Goal: Transaction & Acquisition: Book appointment/travel/reservation

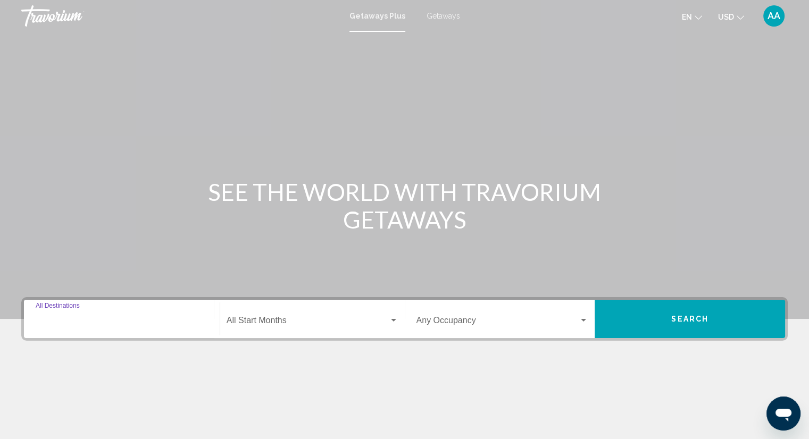
click at [138, 323] on input "Destination All Destinations" at bounding box center [122, 323] width 172 height 10
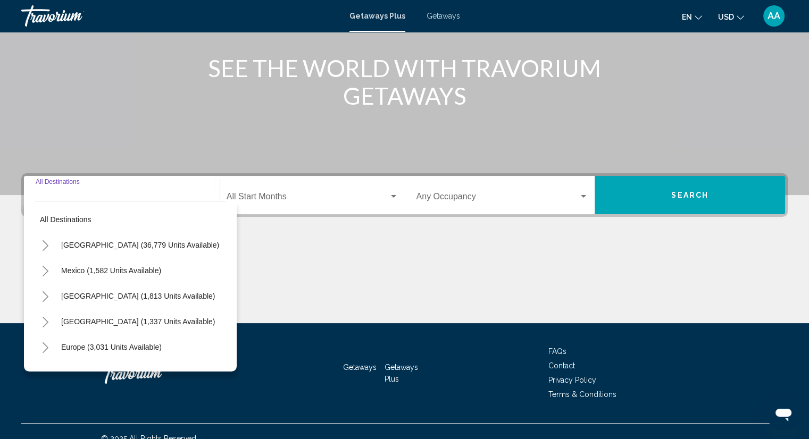
scroll to position [138, 0]
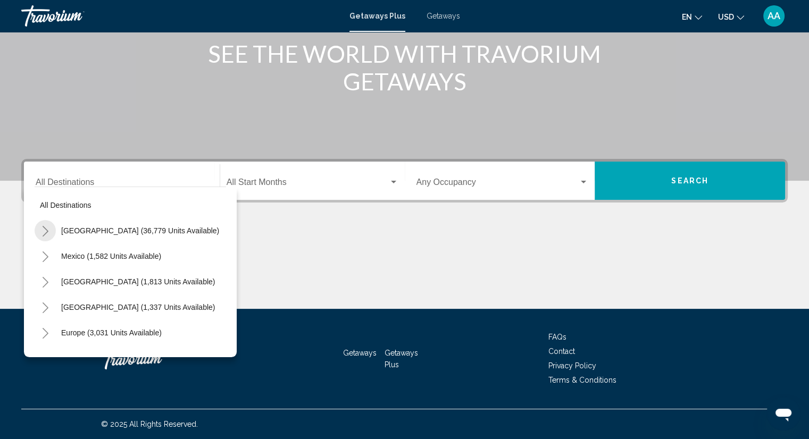
click at [45, 231] on icon "Toggle United States (36,779 units available)" at bounding box center [45, 231] width 8 height 11
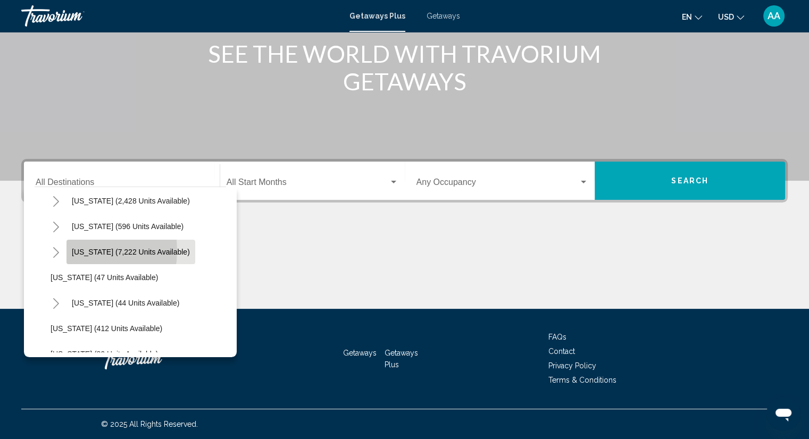
click at [80, 250] on span "[US_STATE] (7,222 units available)" at bounding box center [131, 252] width 118 height 9
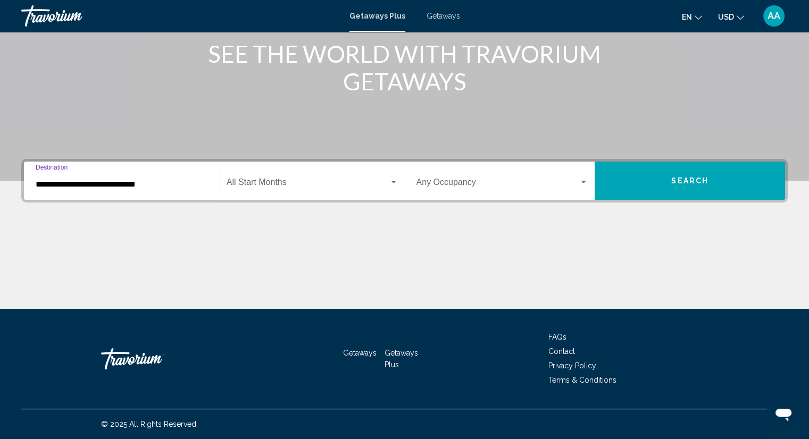
click at [168, 183] on input "**********" at bounding box center [122, 185] width 172 height 10
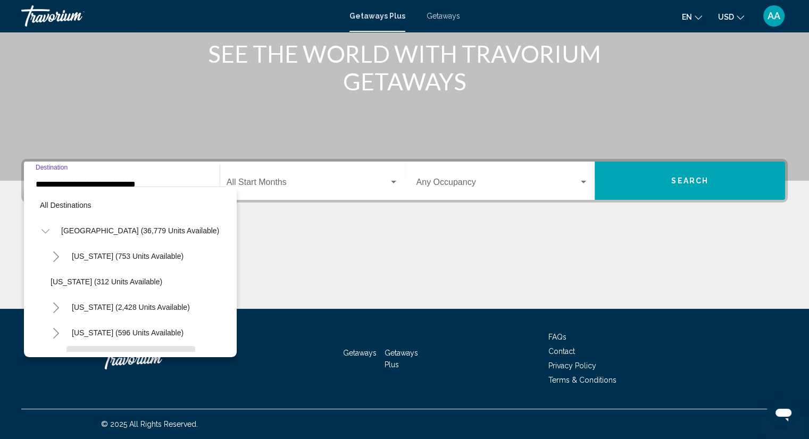
scroll to position [93, 0]
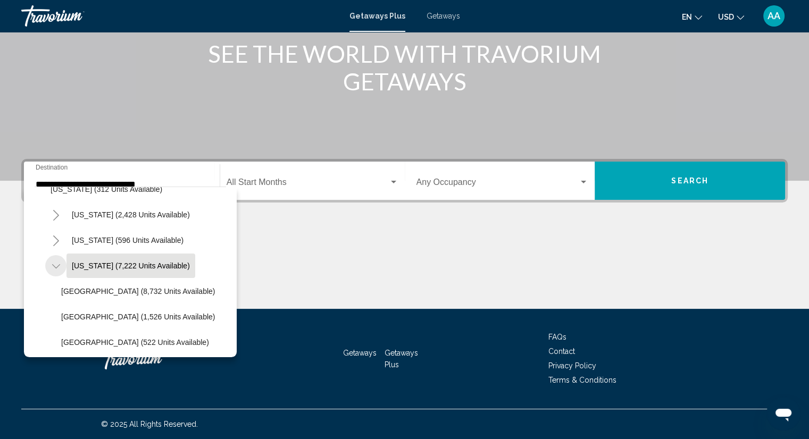
click at [55, 267] on icon "Toggle Florida (7,222 units available)" at bounding box center [56, 266] width 8 height 4
click at [57, 266] on icon "Toggle Florida (7,222 units available)" at bounding box center [56, 266] width 6 height 11
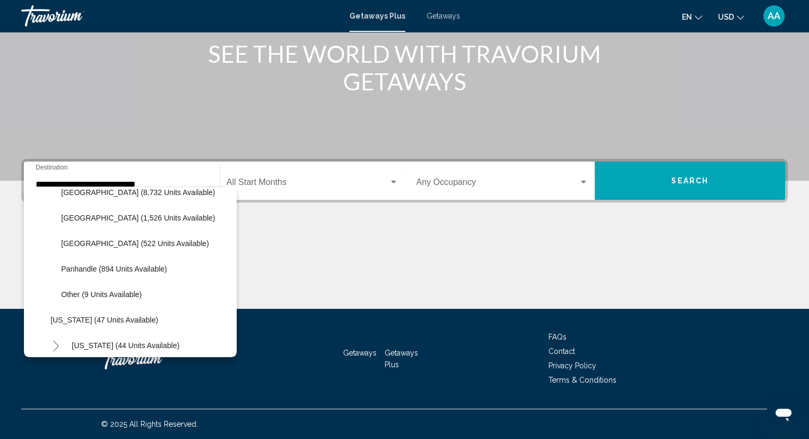
scroll to position [199, 0]
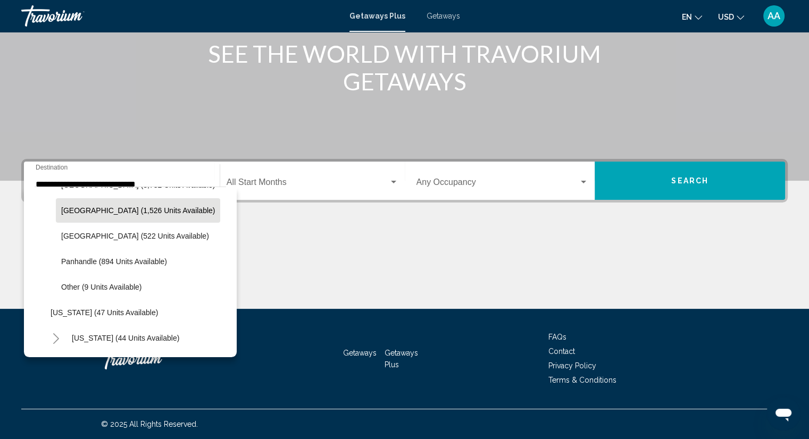
click at [94, 207] on span "[GEOGRAPHIC_DATA] (1,526 units available)" at bounding box center [138, 210] width 154 height 9
type input "**********"
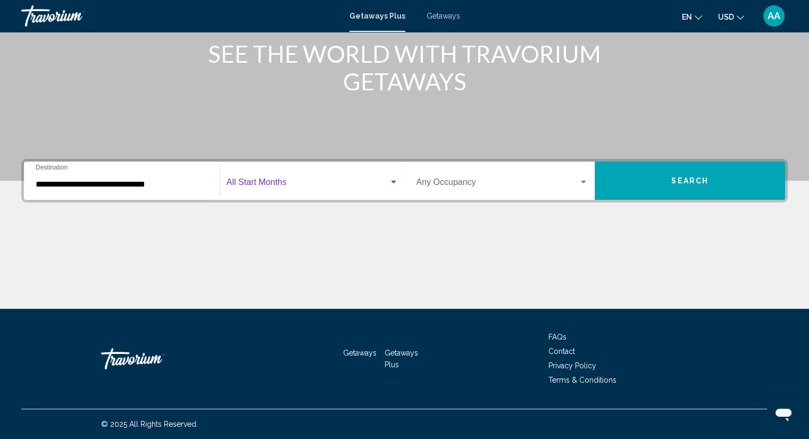
click at [392, 181] on div "Search widget" at bounding box center [393, 182] width 5 height 3
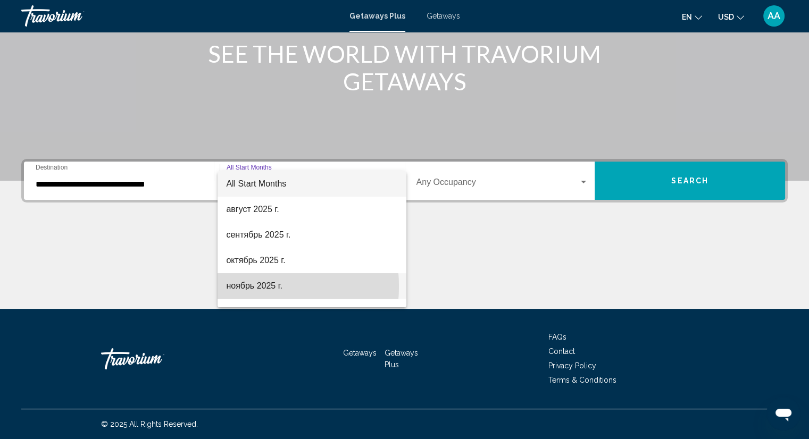
click at [235, 287] on span "ноябрь 2025 г." at bounding box center [312, 286] width 172 height 26
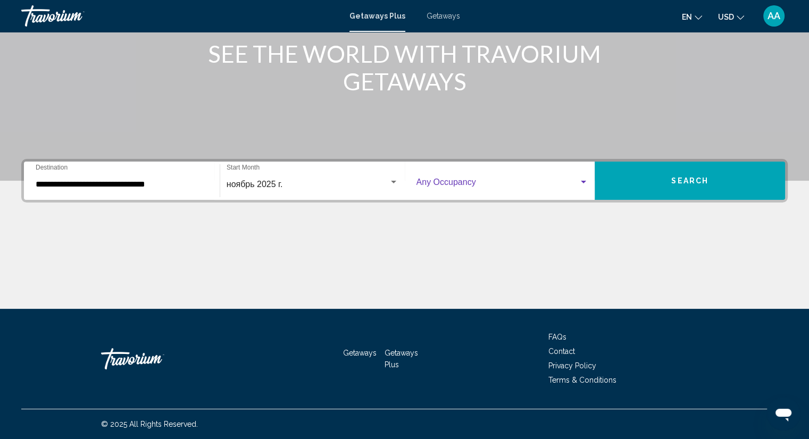
click at [584, 181] on div "Search widget" at bounding box center [583, 182] width 5 height 3
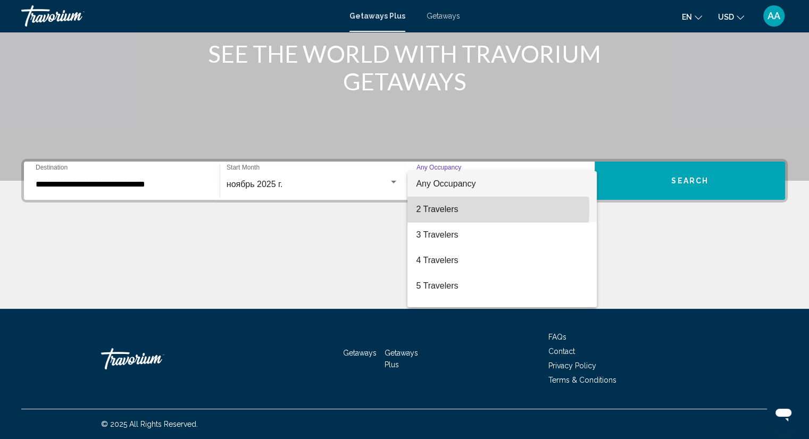
click at [433, 209] on span "2 Travelers" at bounding box center [502, 210] width 172 height 26
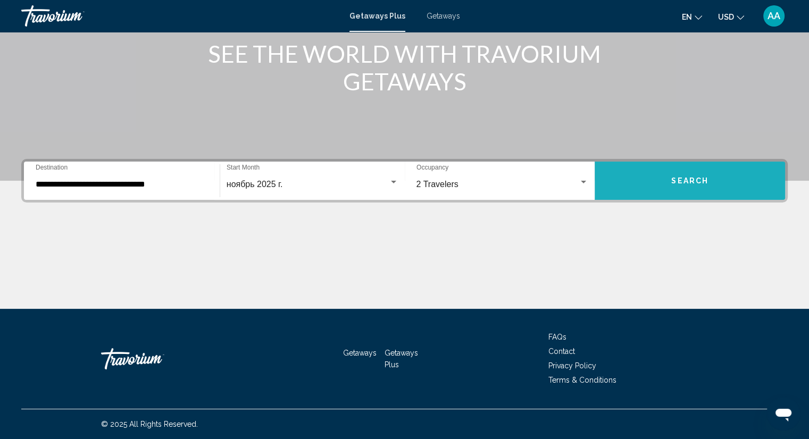
click at [690, 179] on span "Search" at bounding box center [689, 181] width 37 height 9
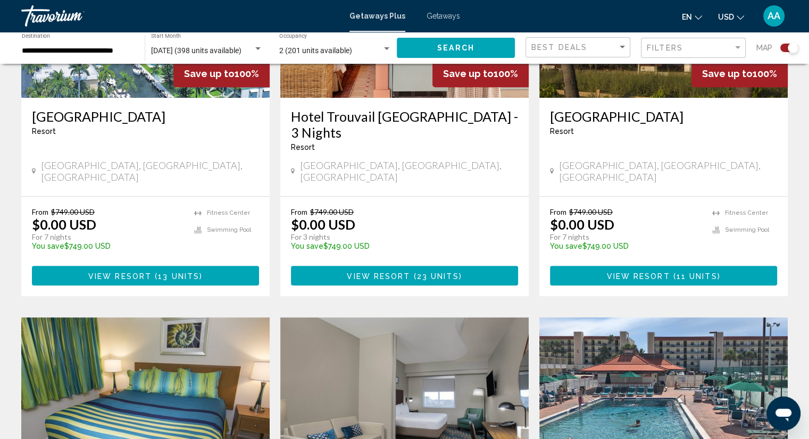
scroll to position [532, 0]
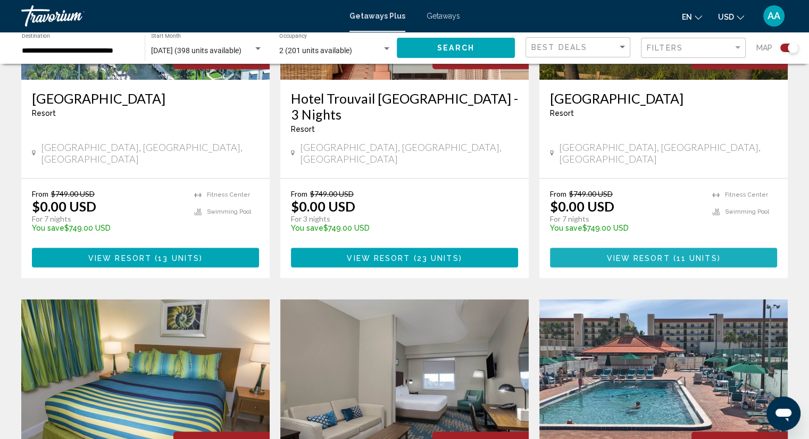
click at [652, 254] on span "View Resort" at bounding box center [637, 258] width 63 height 9
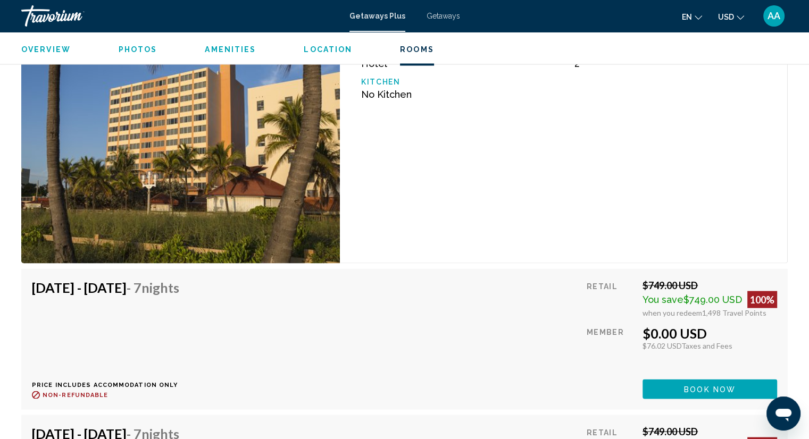
scroll to position [1968, 0]
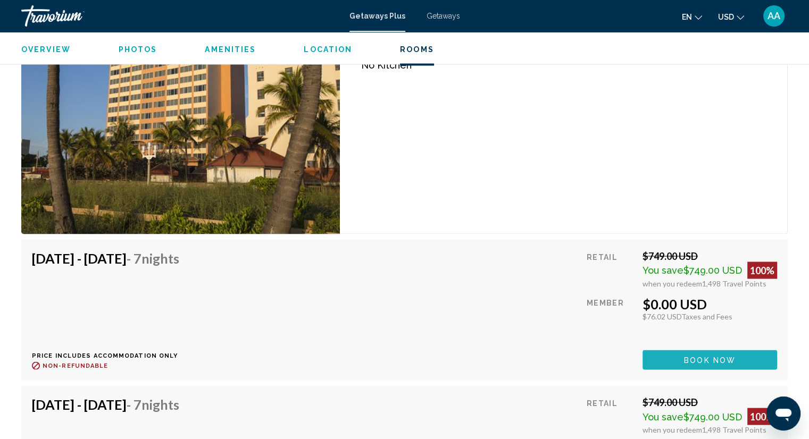
click at [712, 356] on span "Book now" at bounding box center [710, 360] width 52 height 9
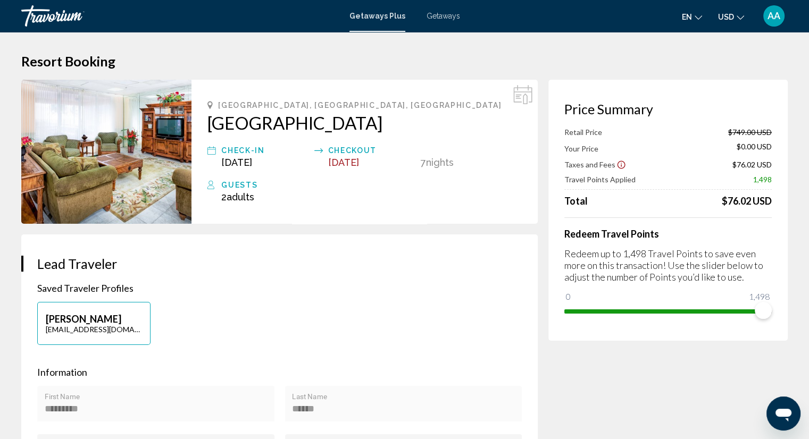
click at [365, 15] on span "Getaways Plus" at bounding box center [377, 16] width 56 height 9
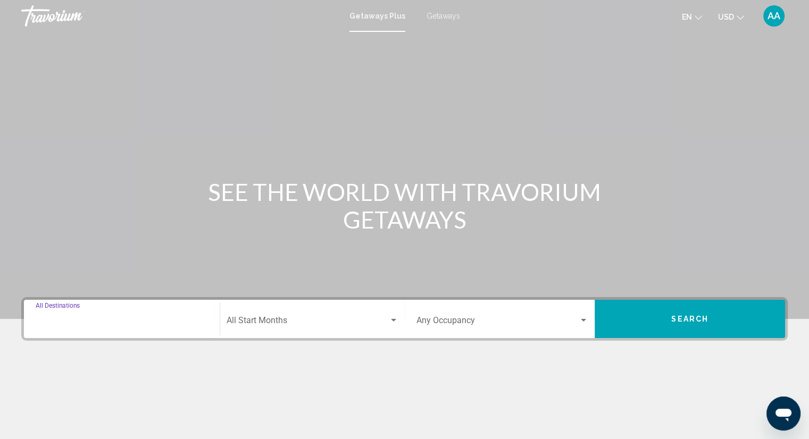
click at [168, 321] on input "Destination All Destinations" at bounding box center [122, 323] width 172 height 10
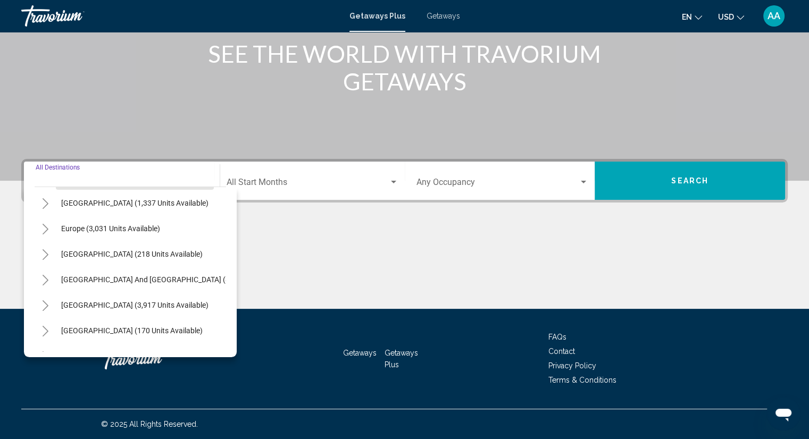
scroll to position [106, 0]
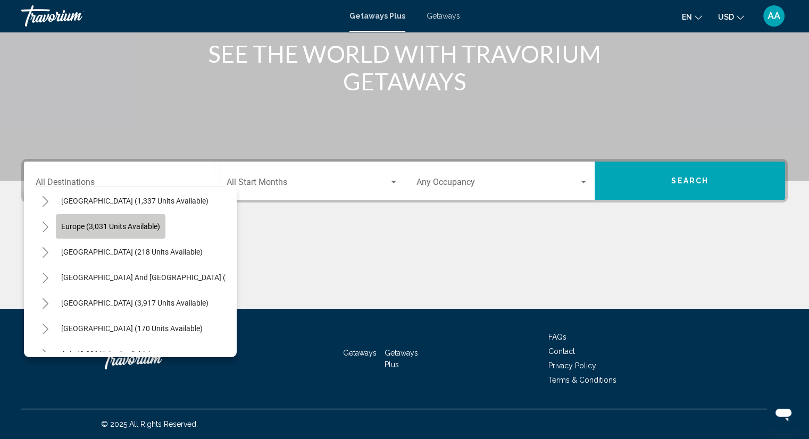
click at [77, 227] on span "Europe (3,031 units available)" at bounding box center [110, 226] width 99 height 9
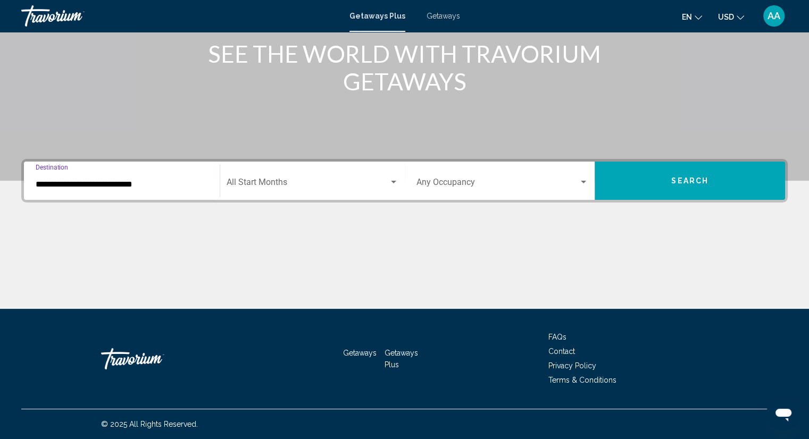
click at [58, 183] on input "**********" at bounding box center [122, 185] width 172 height 10
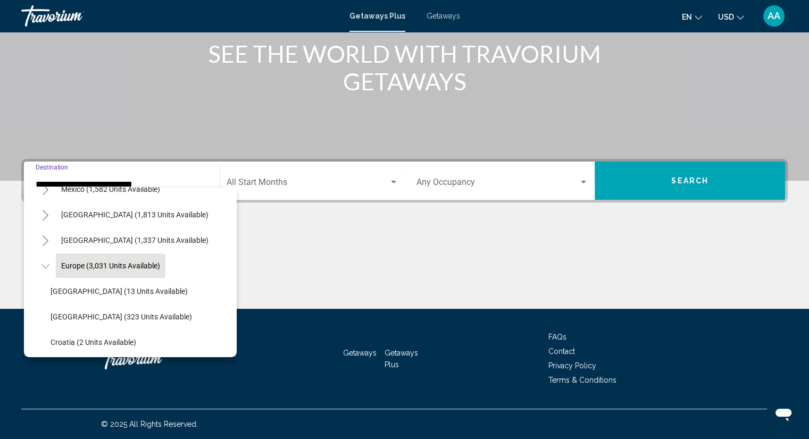
scroll to position [120, 0]
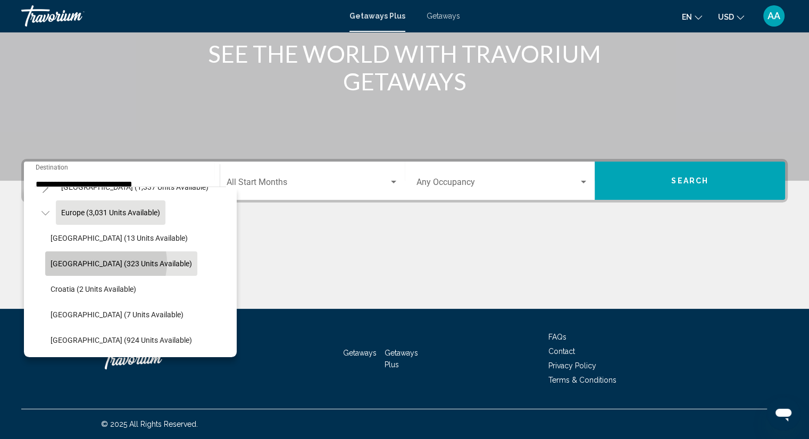
click at [105, 262] on span "[GEOGRAPHIC_DATA] (323 units available)" at bounding box center [121, 264] width 141 height 9
type input "**********"
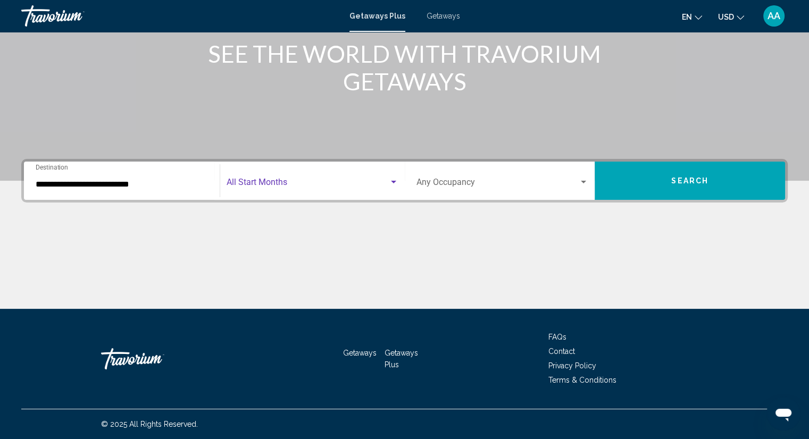
click at [391, 181] on div "Search widget" at bounding box center [393, 182] width 5 height 3
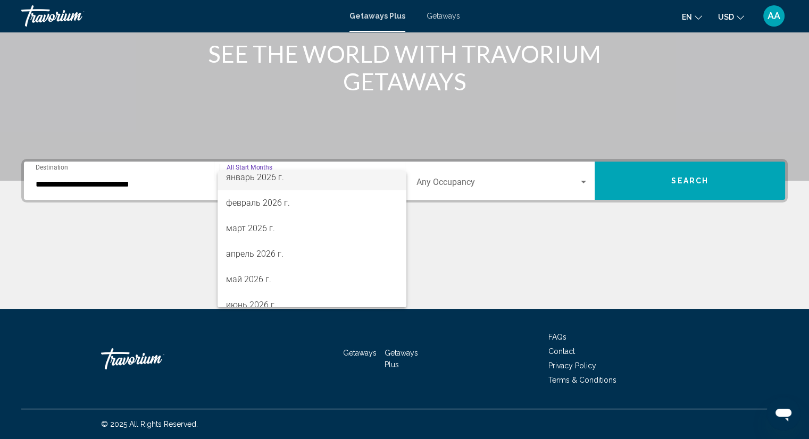
scroll to position [221, 0]
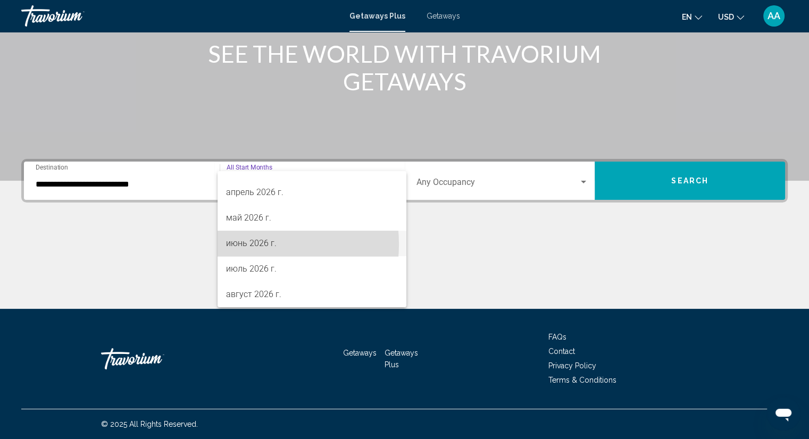
click at [237, 244] on span "июнь 2026 г." at bounding box center [312, 244] width 172 height 26
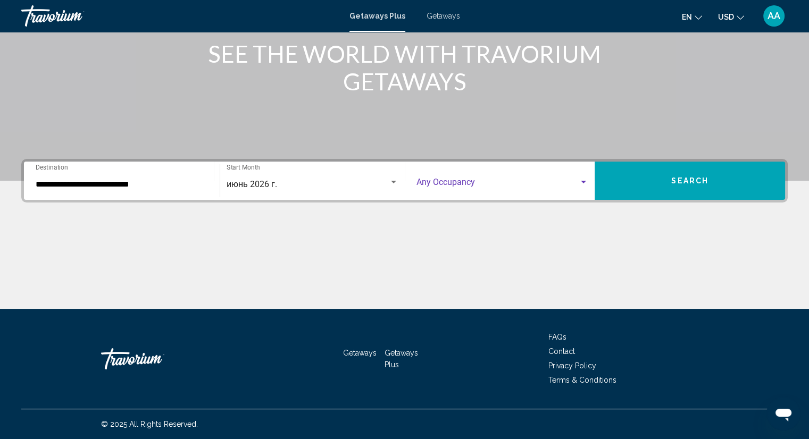
click at [582, 181] on div "Search widget" at bounding box center [583, 182] width 5 height 3
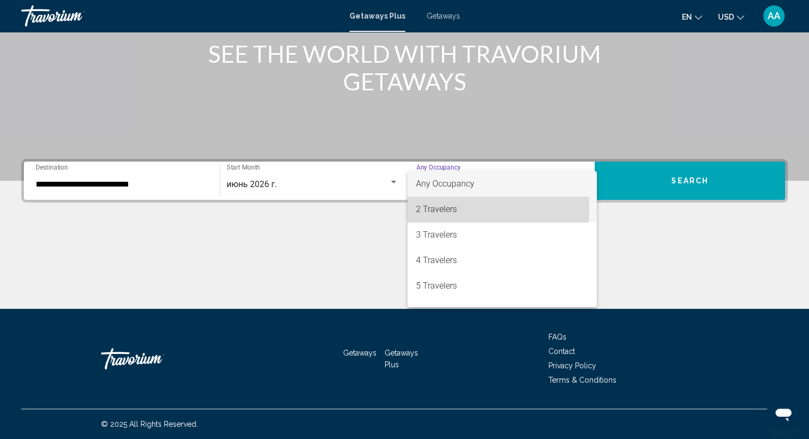
click at [430, 209] on span "2 Travelers" at bounding box center [502, 210] width 172 height 26
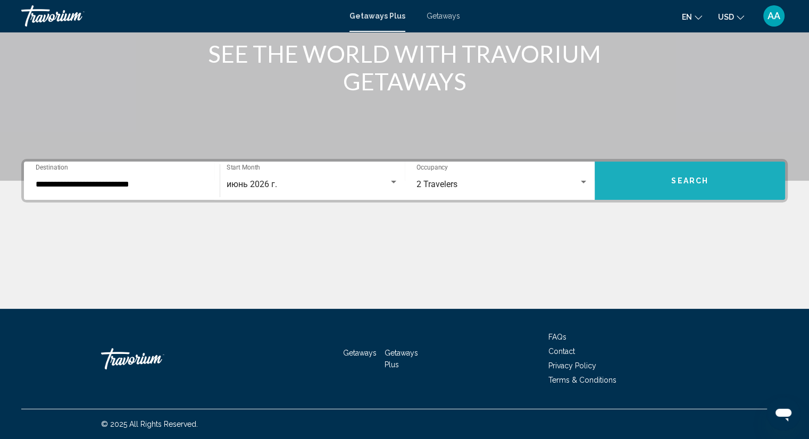
click at [685, 181] on span "Search" at bounding box center [689, 181] width 37 height 9
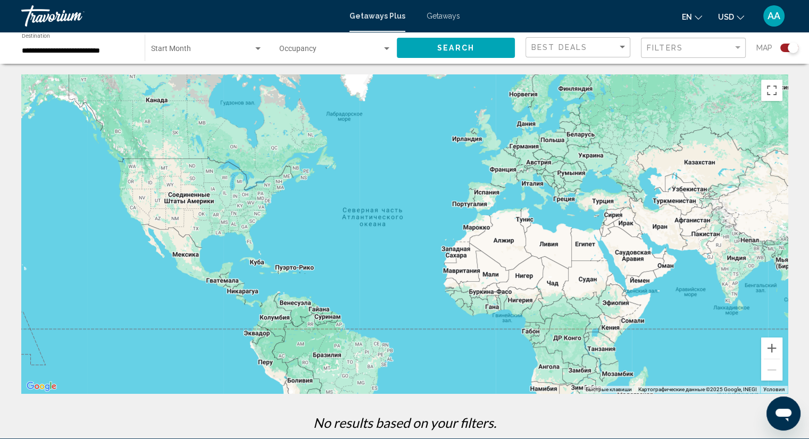
click at [366, 15] on span "Getaways Plus" at bounding box center [377, 16] width 56 height 9
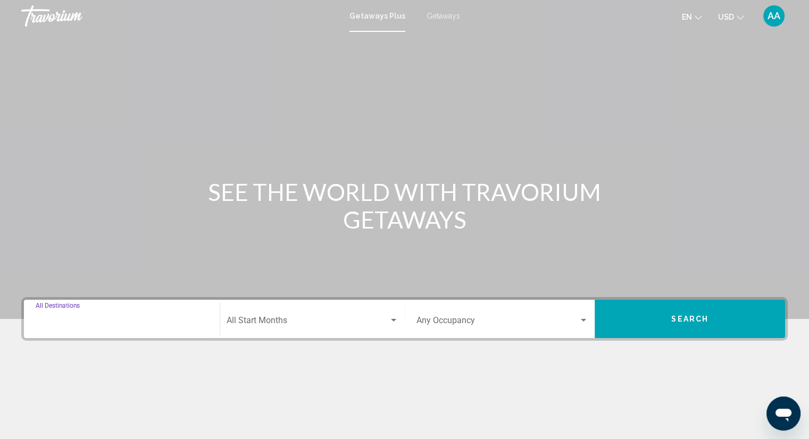
click at [131, 321] on input "Destination All Destinations" at bounding box center [122, 323] width 172 height 10
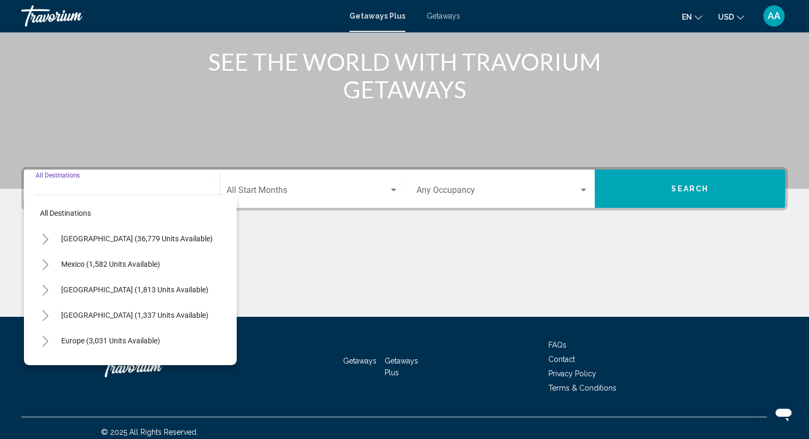
scroll to position [138, 0]
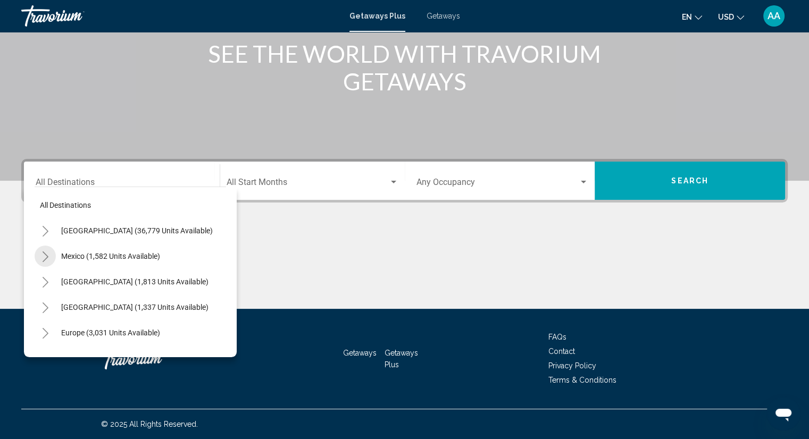
click at [47, 257] on icon "Toggle Mexico (1,582 units available)" at bounding box center [46, 257] width 6 height 11
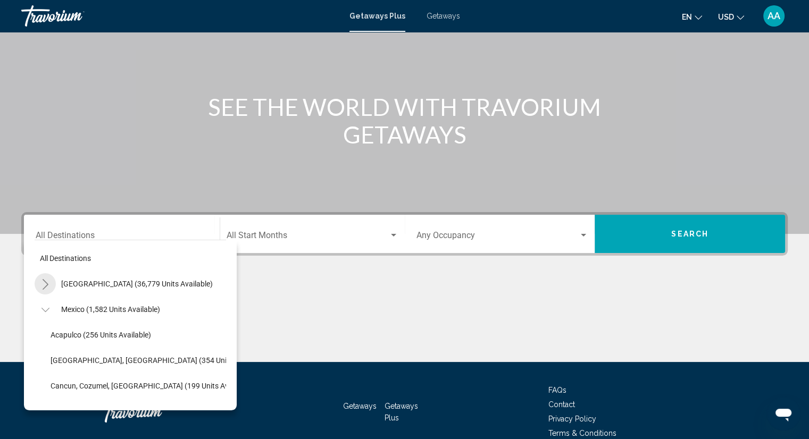
click at [46, 282] on icon "Toggle United States (36,779 units available)" at bounding box center [45, 284] width 8 height 11
click at [45, 285] on icon "Toggle United States (36,779 units available)" at bounding box center [45, 284] width 8 height 11
click at [46, 282] on icon "Toggle United States (36,779 units available)" at bounding box center [45, 284] width 8 height 11
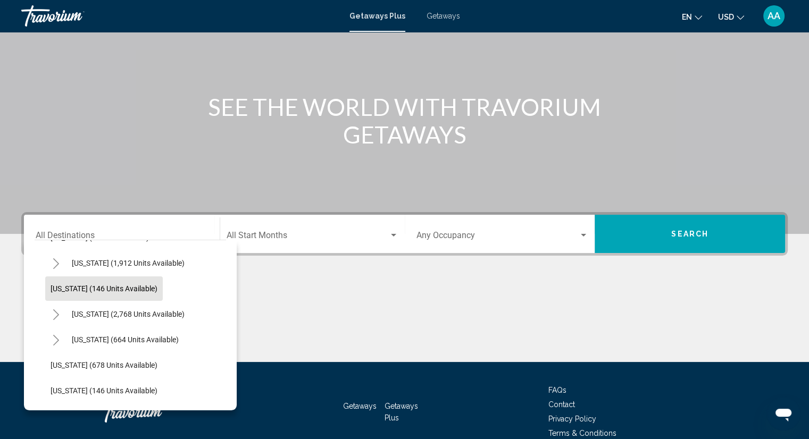
scroll to position [532, 0]
click at [57, 315] on icon "Toggle Nevada (2,768 units available)" at bounding box center [56, 314] width 6 height 11
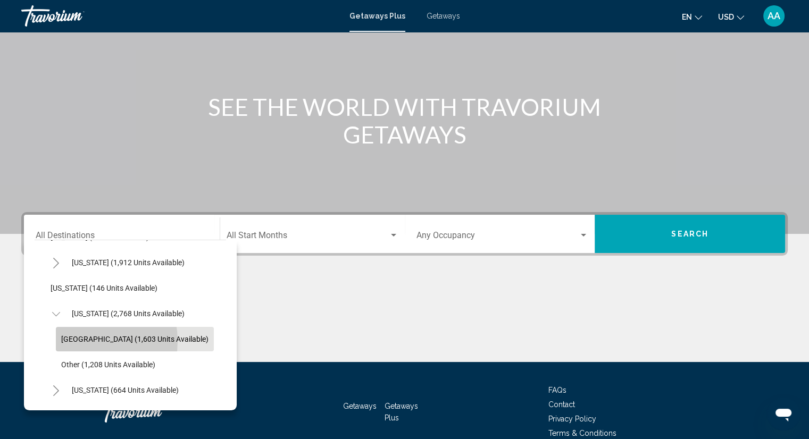
click at [83, 341] on span "[GEOGRAPHIC_DATA] (1,603 units available)" at bounding box center [134, 339] width 147 height 9
type input "**********"
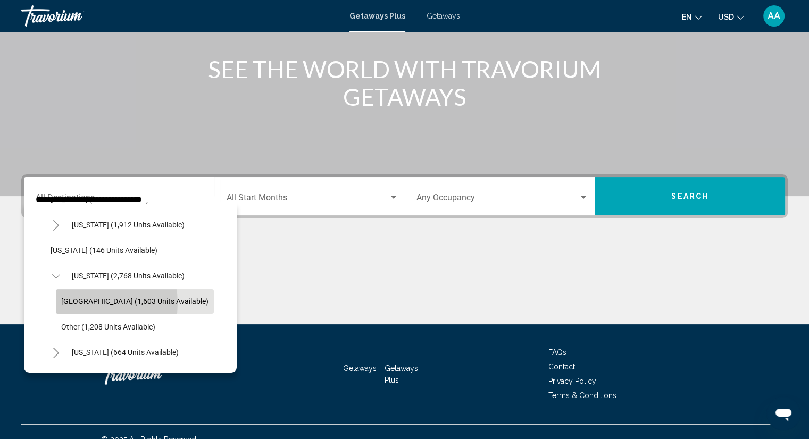
scroll to position [138, 0]
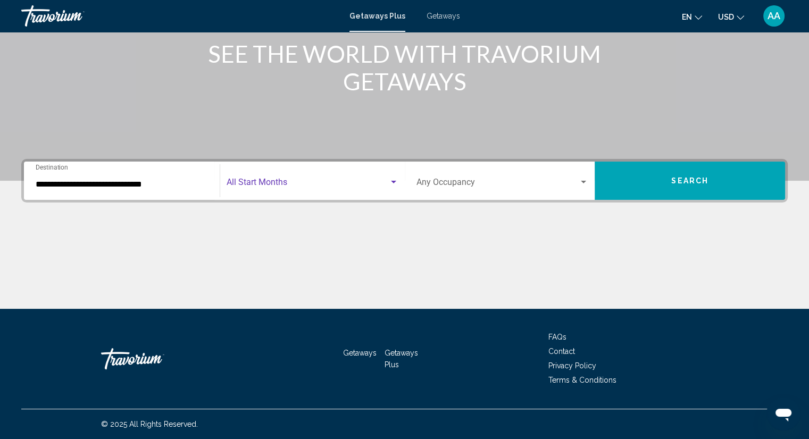
click at [392, 182] on div "Search widget" at bounding box center [393, 182] width 5 height 3
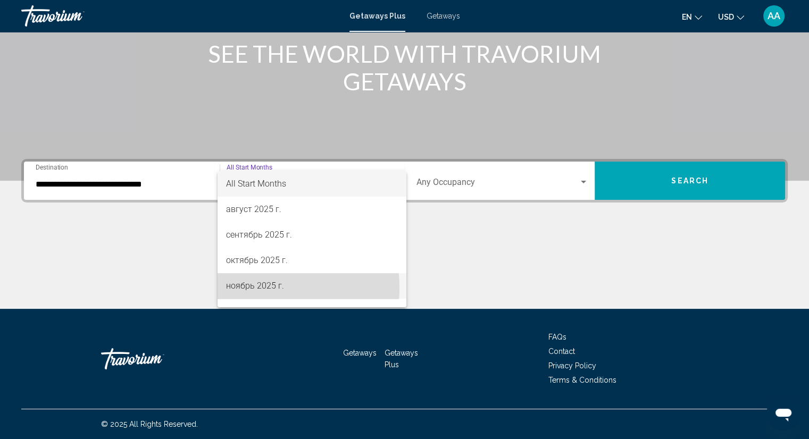
click at [244, 288] on span "ноябрь 2025 г." at bounding box center [312, 286] width 172 height 26
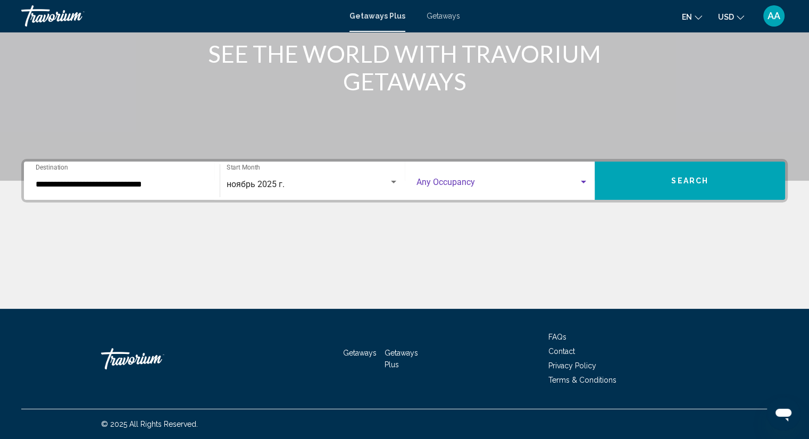
click at [581, 181] on div "Search widget" at bounding box center [583, 182] width 5 height 3
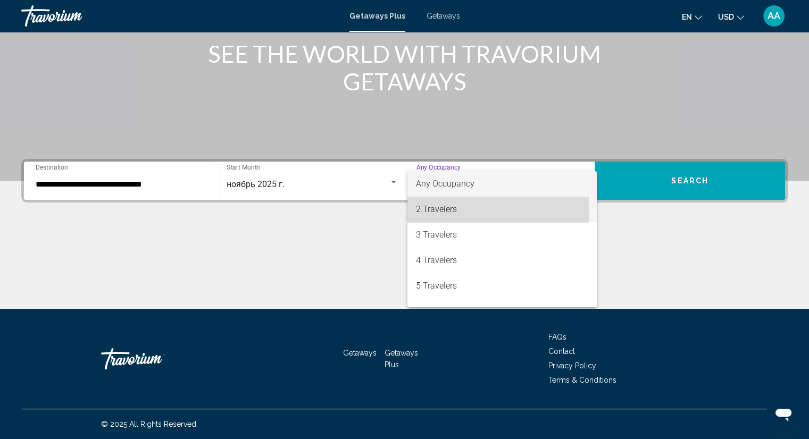
click at [437, 210] on span "2 Travelers" at bounding box center [502, 210] width 172 height 26
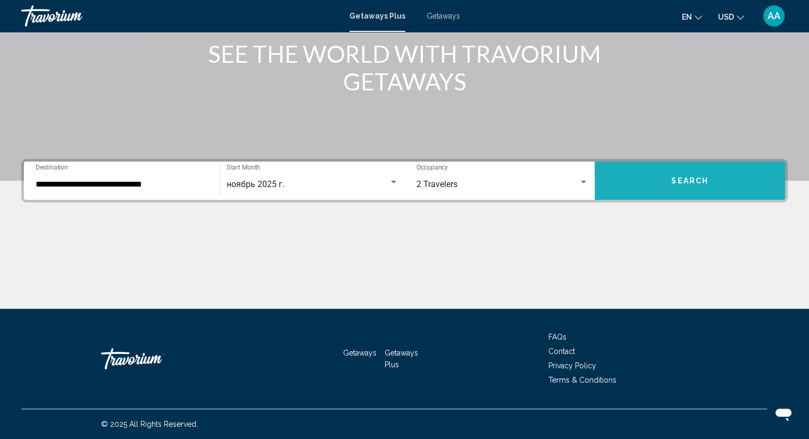
click at [683, 178] on span "Search" at bounding box center [689, 181] width 37 height 9
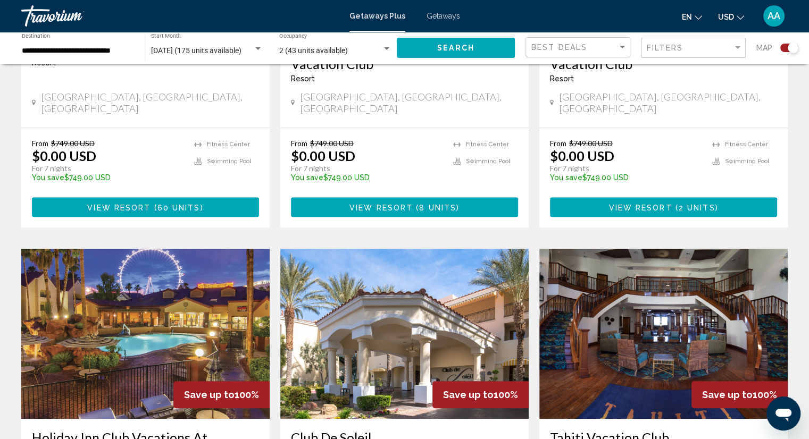
scroll to position [585, 0]
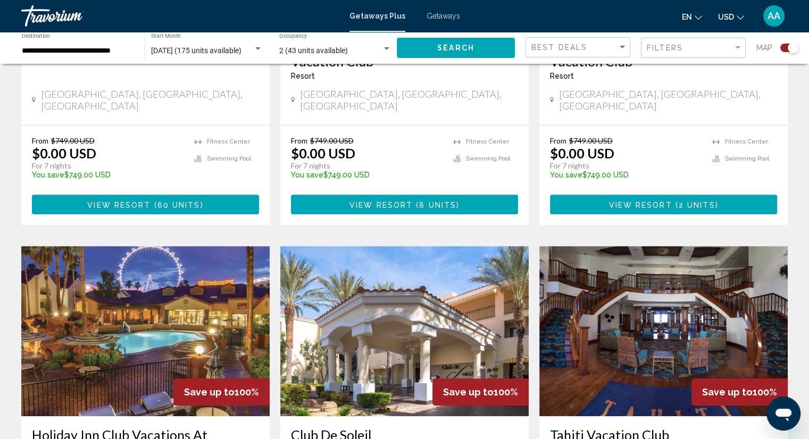
click at [51, 304] on img "Main content" at bounding box center [145, 331] width 248 height 170
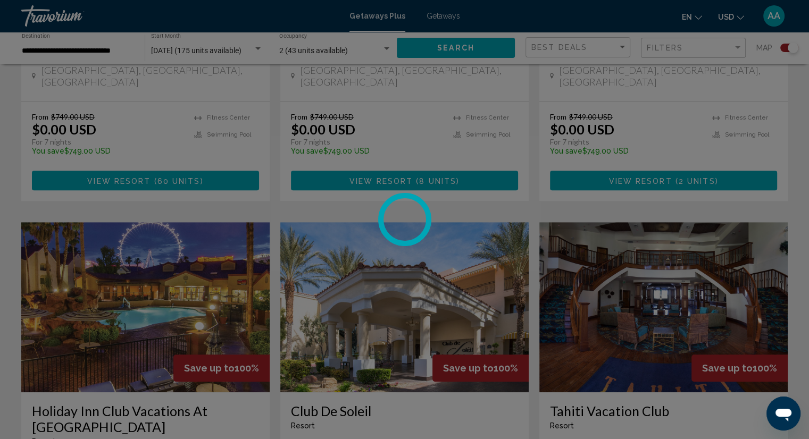
scroll to position [611, 0]
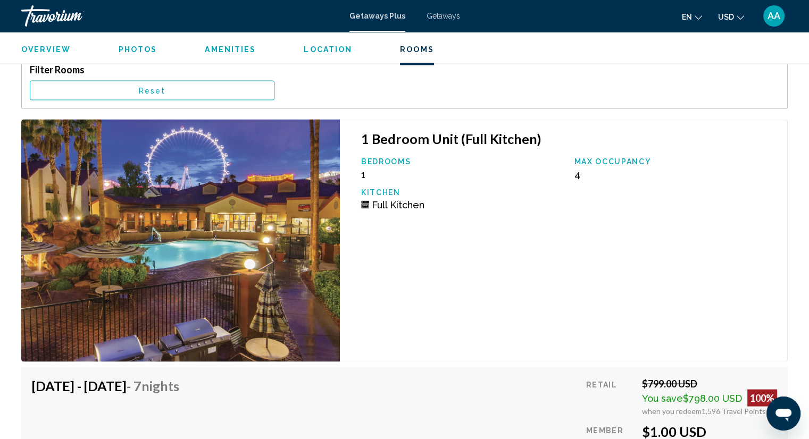
scroll to position [2180, 0]
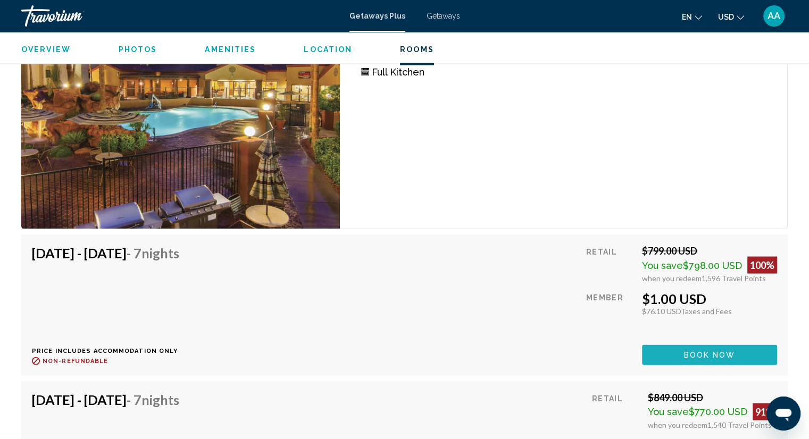
click at [704, 352] on span "Book now" at bounding box center [710, 356] width 52 height 9
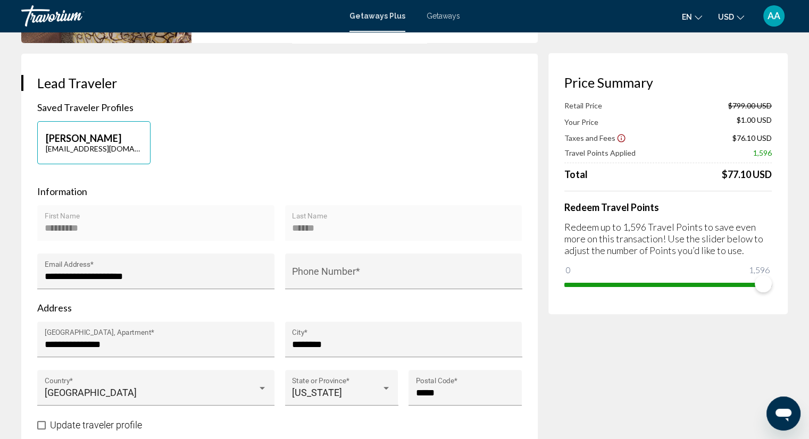
scroll to position [213, 0]
